Goal: Task Accomplishment & Management: Complete application form

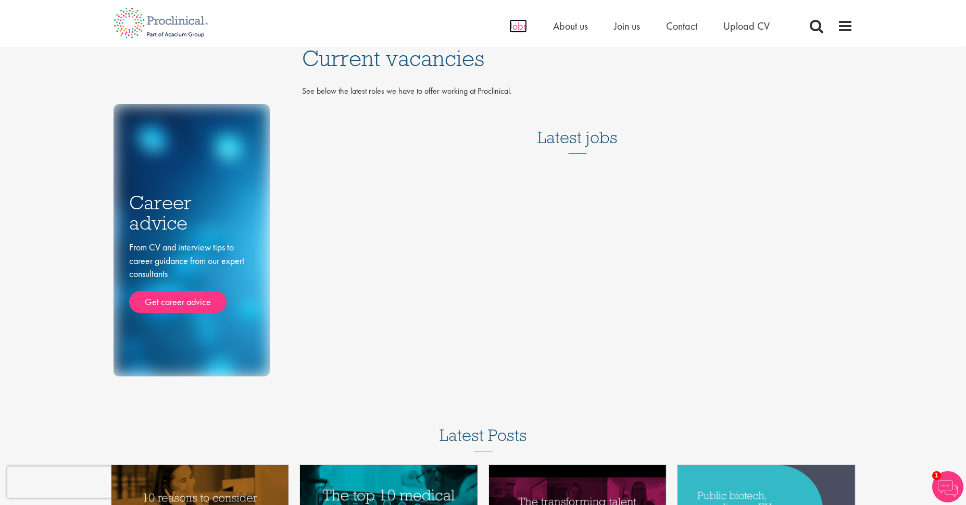
click at [517, 23] on span "Jobs" at bounding box center [518, 26] width 18 height 14
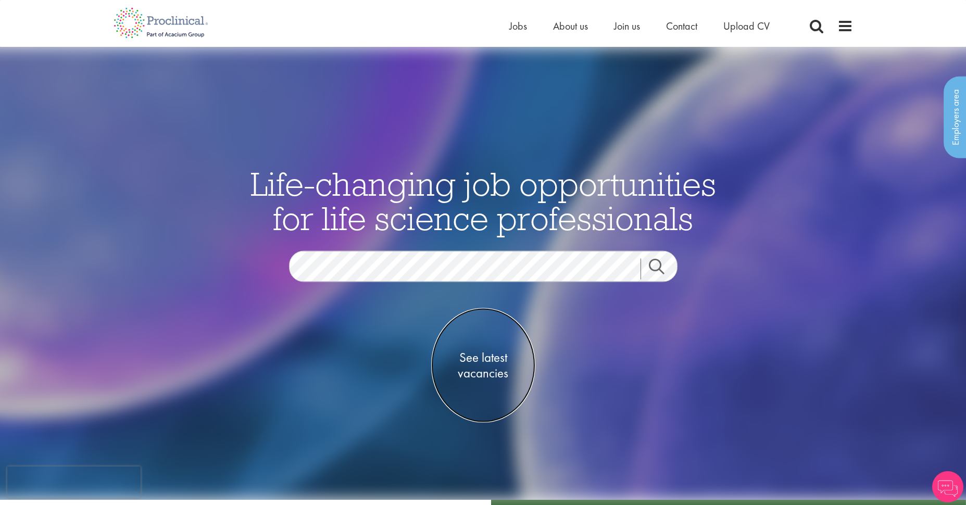
click at [484, 371] on span "See latest vacancies" at bounding box center [483, 364] width 104 height 31
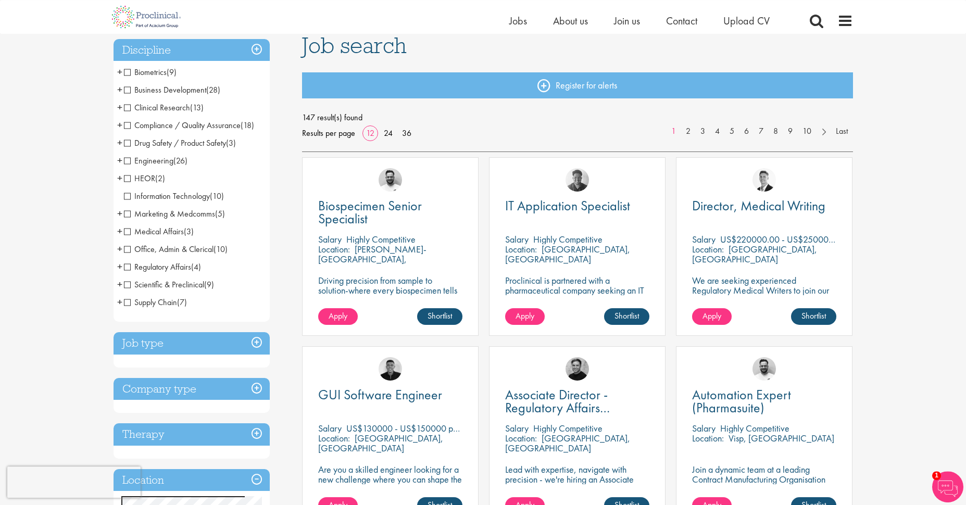
scroll to position [50, 0]
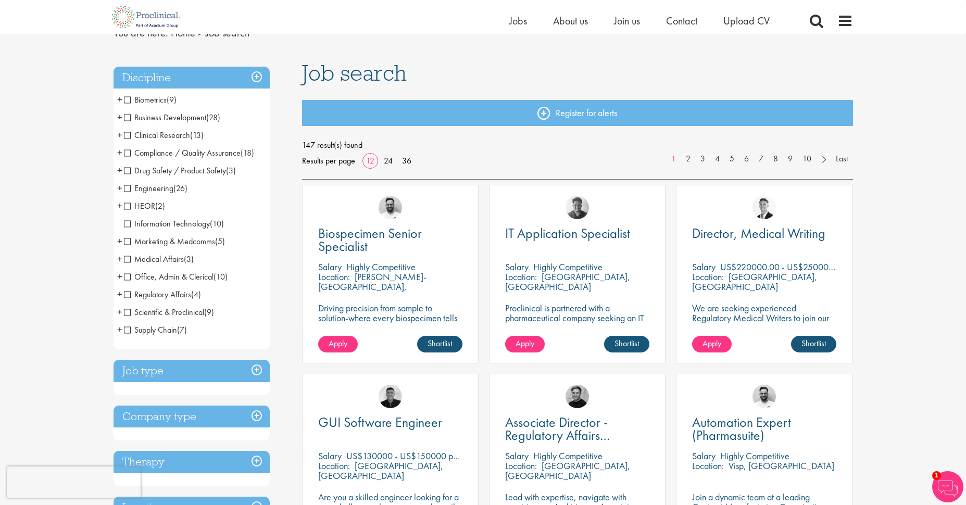
click at [128, 225] on span "Information Technology" at bounding box center [167, 223] width 86 height 11
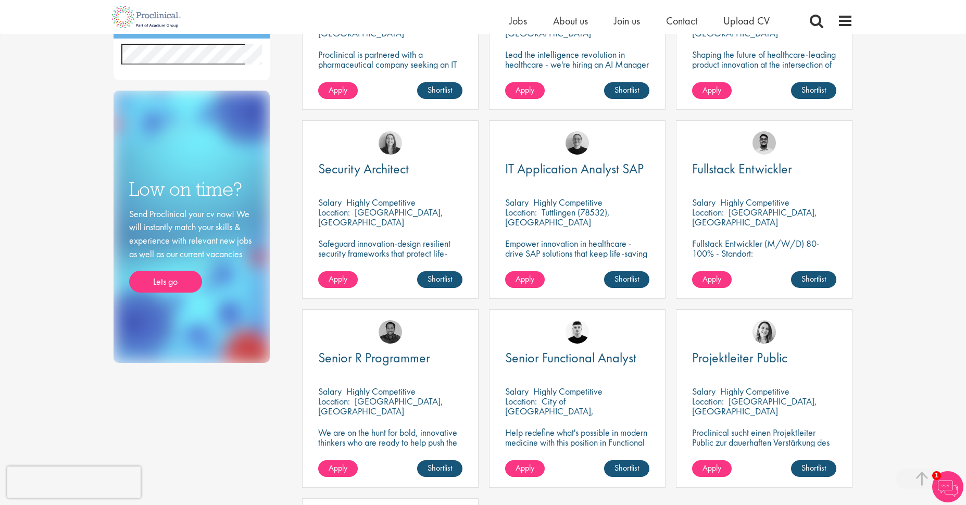
scroll to position [92, 0]
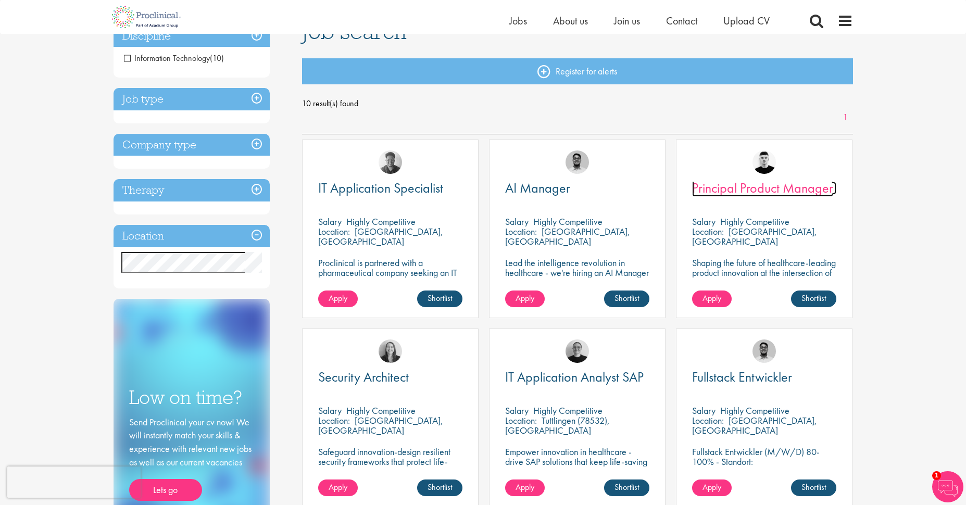
click at [740, 188] on span "Principal Product Manager" at bounding box center [762, 188] width 141 height 18
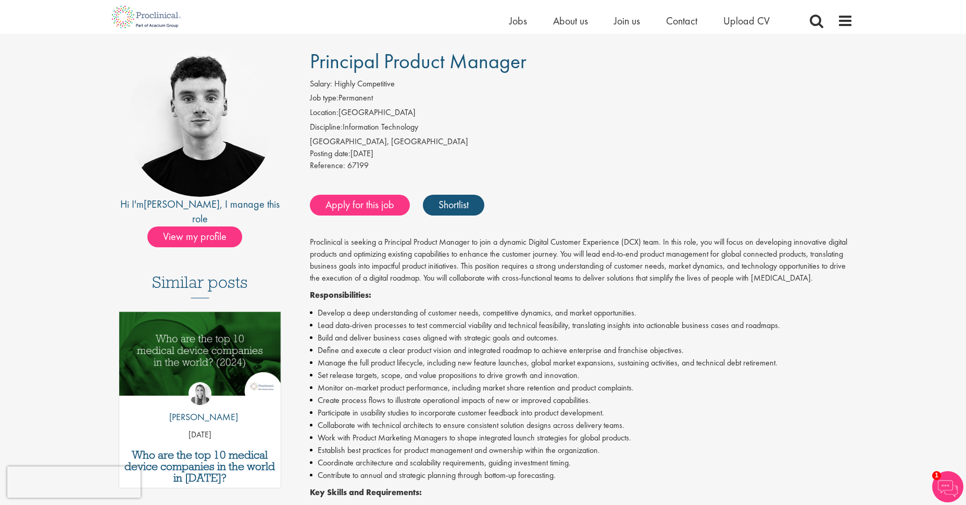
scroll to position [158, 0]
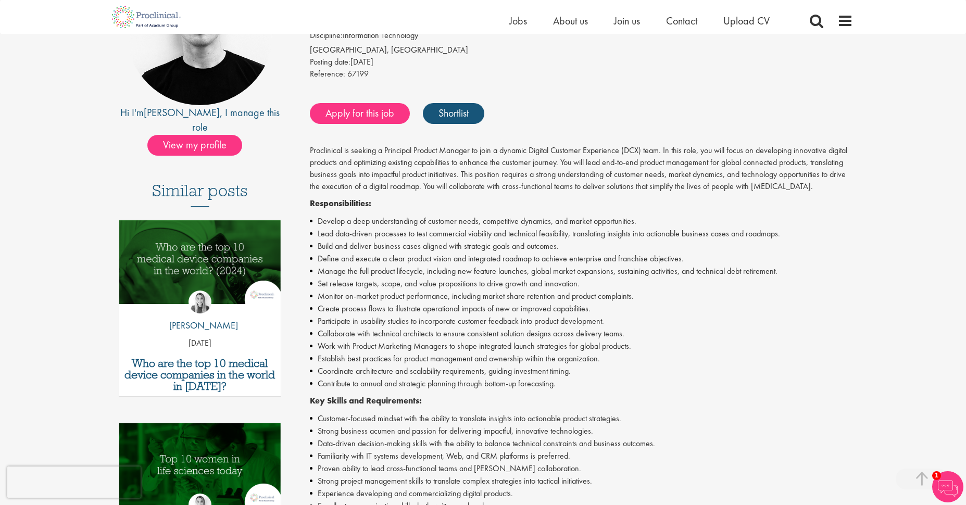
click at [520, 353] on li "Establish best practices for product management and ownership within the organi…" at bounding box center [581, 358] width 543 height 12
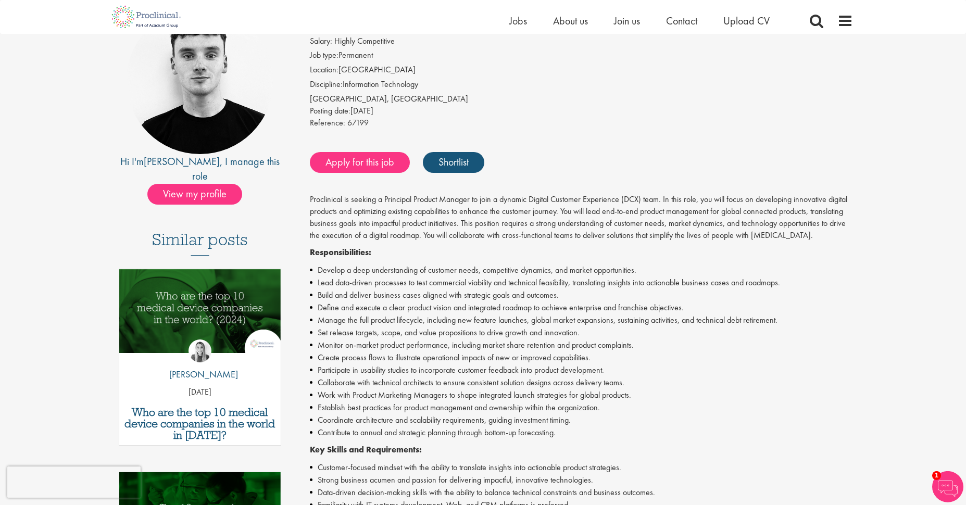
scroll to position [33, 0]
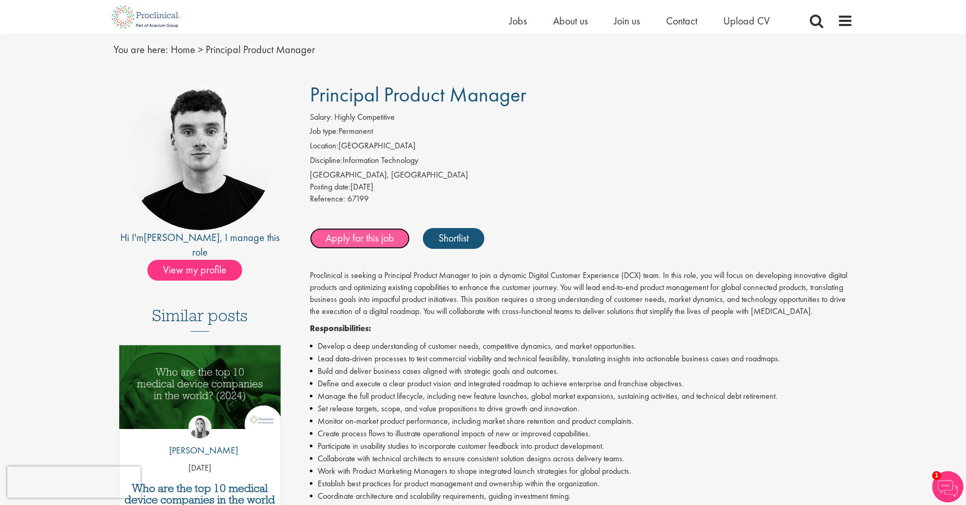
click at [336, 239] on link "Apply for this job" at bounding box center [360, 238] width 100 height 21
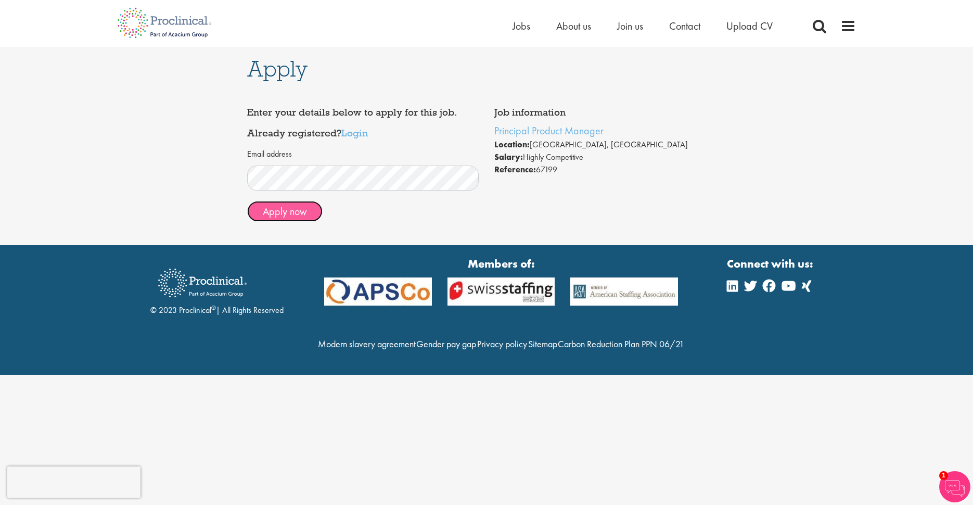
click at [293, 213] on button "Apply now" at bounding box center [284, 211] width 75 height 21
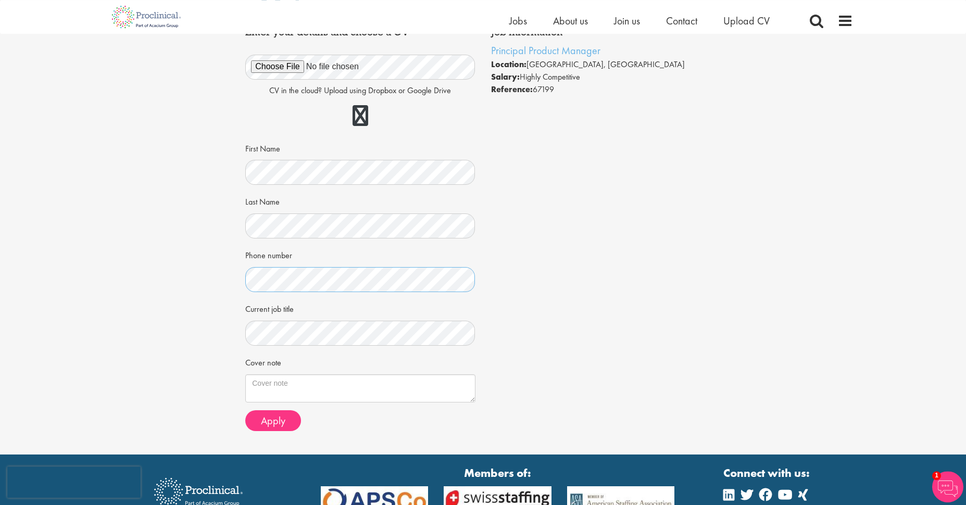
scroll to position [100, 0]
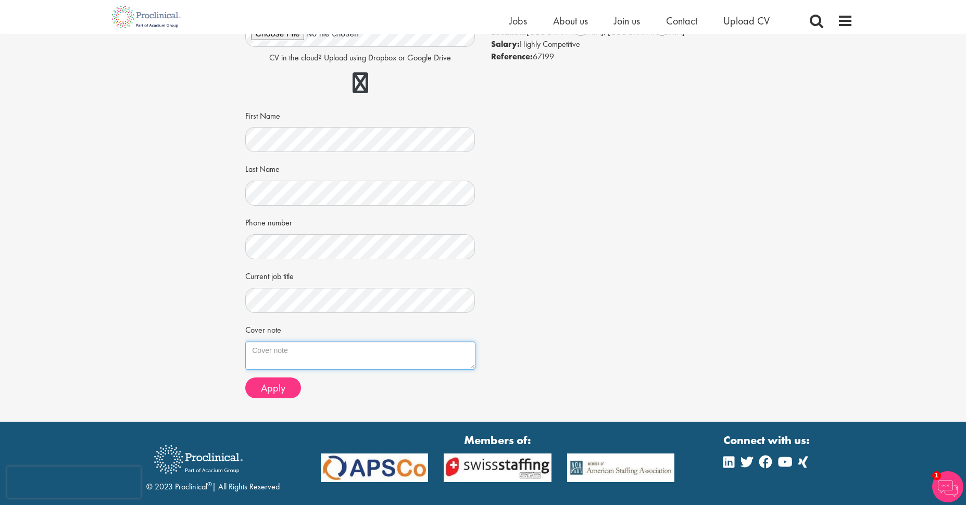
click at [435, 346] on textarea "Cover note" at bounding box center [360, 355] width 230 height 28
click at [358, 346] on textarea "Cover note" at bounding box center [360, 355] width 230 height 28
paste textarea "My previous roles have provided me with a robust foundation in product manageme…"
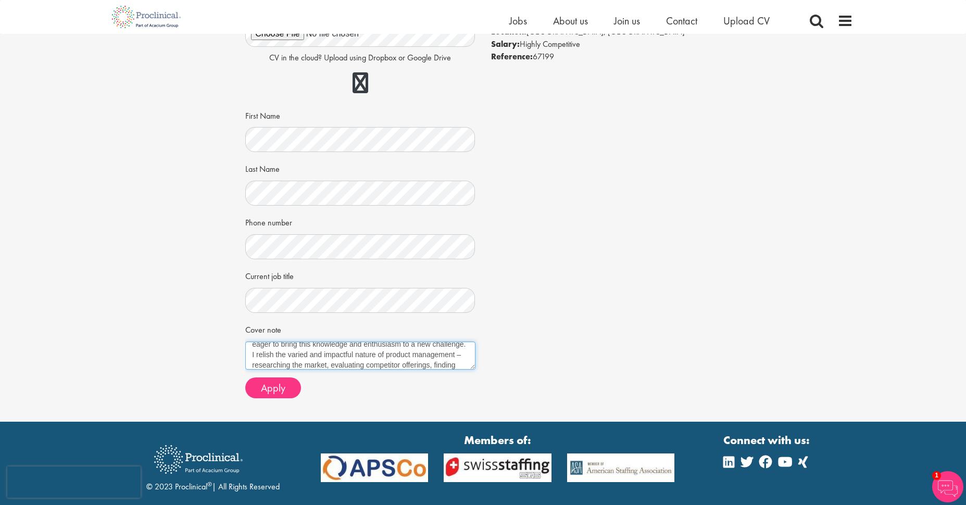
scroll to position [0, 0]
click at [253, 348] on textarea "My previous roles have provided me with a robust foundation in product manageme…" at bounding box center [360, 355] width 230 height 28
click at [330, 364] on textarea "My previous roles have provided me with a robust foundation in product manageme…" at bounding box center [360, 355] width 230 height 28
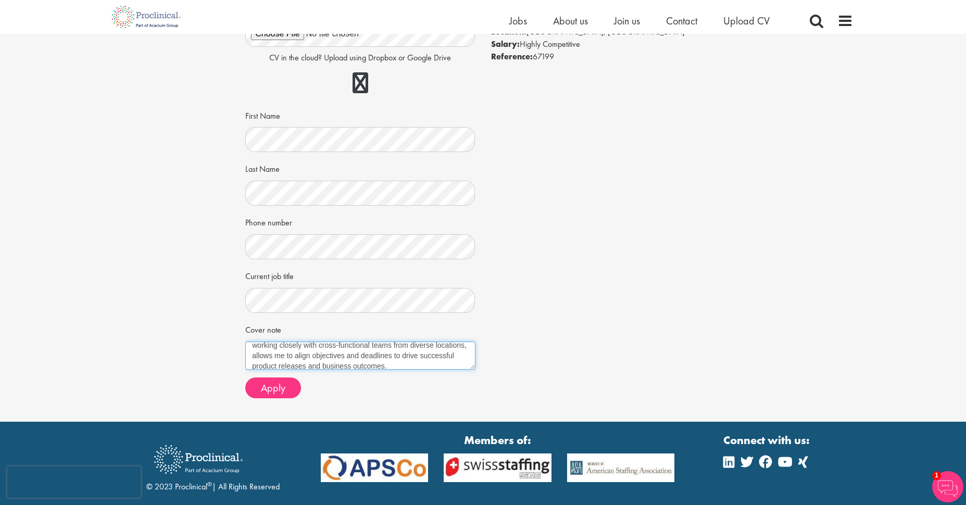
click at [316, 348] on textarea "My previous roles have provided me with a robust foundation in product manageme…" at bounding box center [360, 355] width 230 height 28
click at [333, 348] on textarea "My previous roles have provided me with a robust foundation in product manageme…" at bounding box center [360, 355] width 230 height 28
click at [394, 356] on textarea "My previous roles have provided me with a robust foundation in product manageme…" at bounding box center [360, 355] width 230 height 28
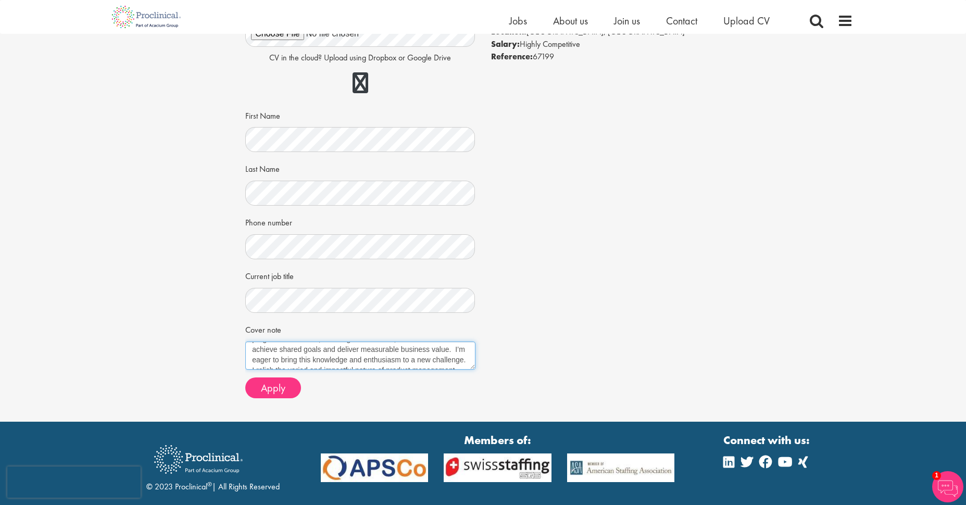
scroll to position [59, 0]
click at [394, 355] on textarea "My previous roles have provided me with a robust foundation in product manageme…" at bounding box center [360, 355] width 230 height 28
click at [372, 356] on textarea "My previous roles have provided me with a robust foundation in product manageme…" at bounding box center [360, 355] width 230 height 28
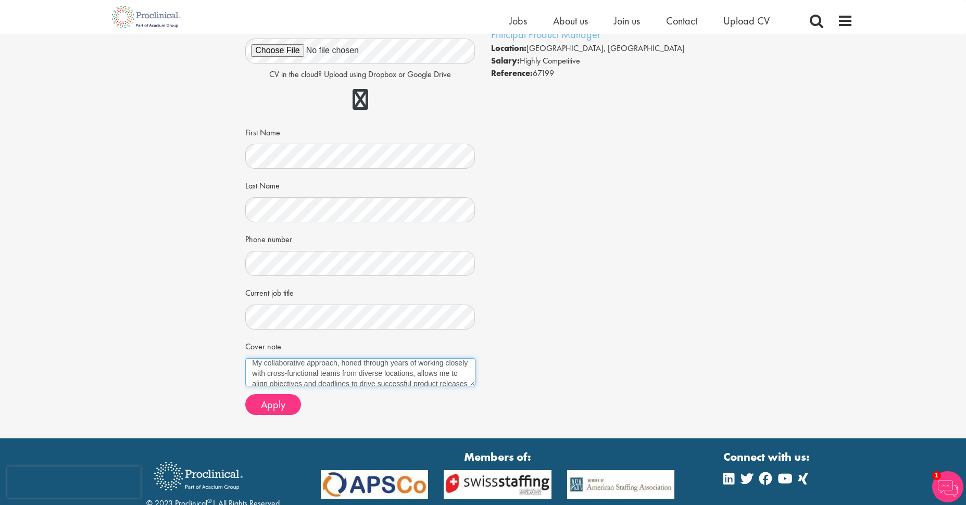
scroll to position [142, 0]
click at [252, 368] on textarea "My previous roles have provided me with a robust foundation in product manageme…" at bounding box center [360, 372] width 230 height 28
drag, startPoint x: 252, startPoint y: 370, endPoint x: 380, endPoint y: 382, distance: 128.7
click at [380, 382] on textarea "My previous roles have provided me with a robust foundation in product manageme…" at bounding box center [360, 372] width 230 height 28
drag, startPoint x: 443, startPoint y: 381, endPoint x: 252, endPoint y: 368, distance: 191.5
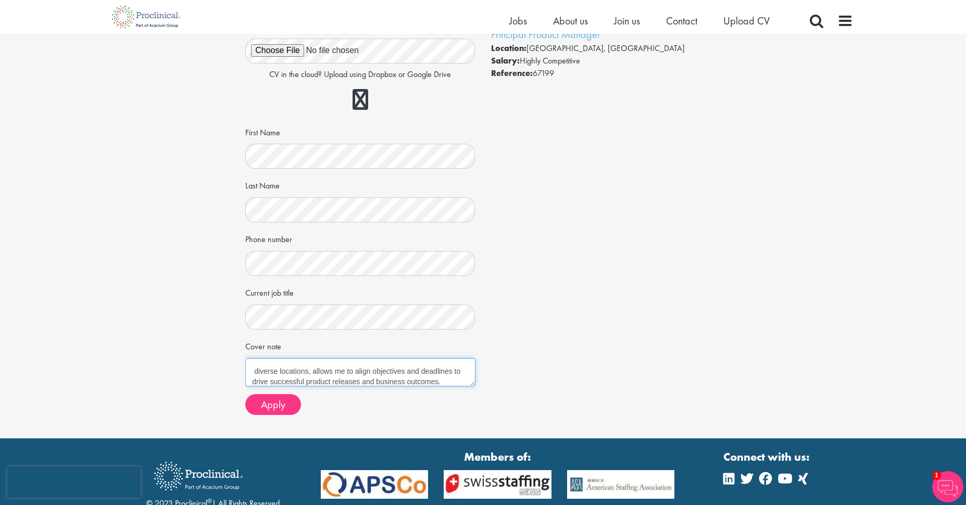
click at [252, 368] on textarea "My previous roles have provided me with a robust foundation in product manageme…" at bounding box center [360, 372] width 230 height 28
type textarea "My previous roles have provided me with a robust foundation in product manageme…"
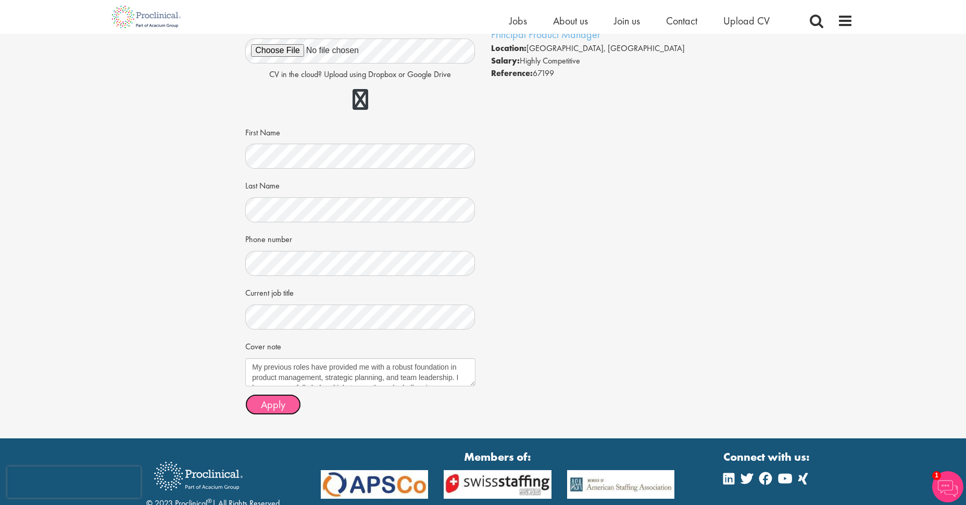
click at [268, 404] on span "Apply" at bounding box center [273, 405] width 24 height 14
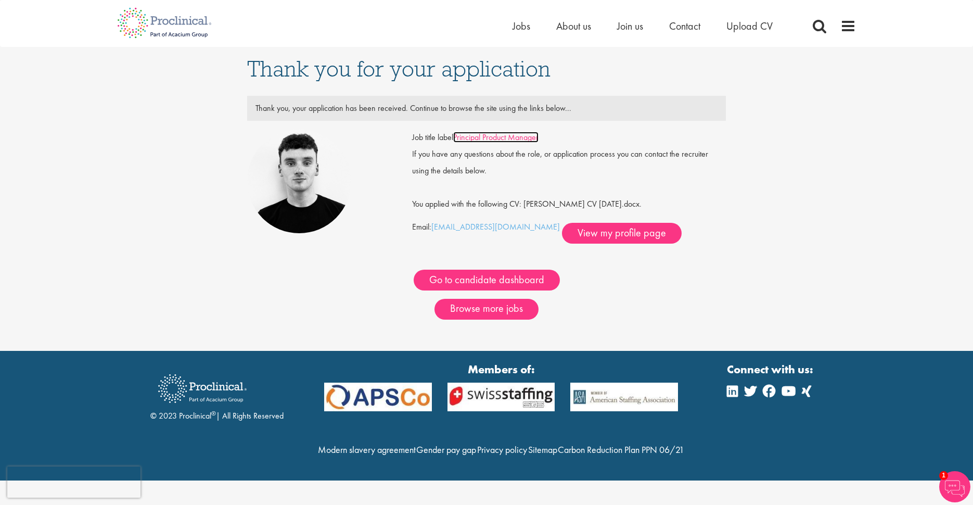
click at [514, 139] on link "Principal Product Manager" at bounding box center [495, 137] width 85 height 11
